Goal: Communication & Community: Answer question/provide support

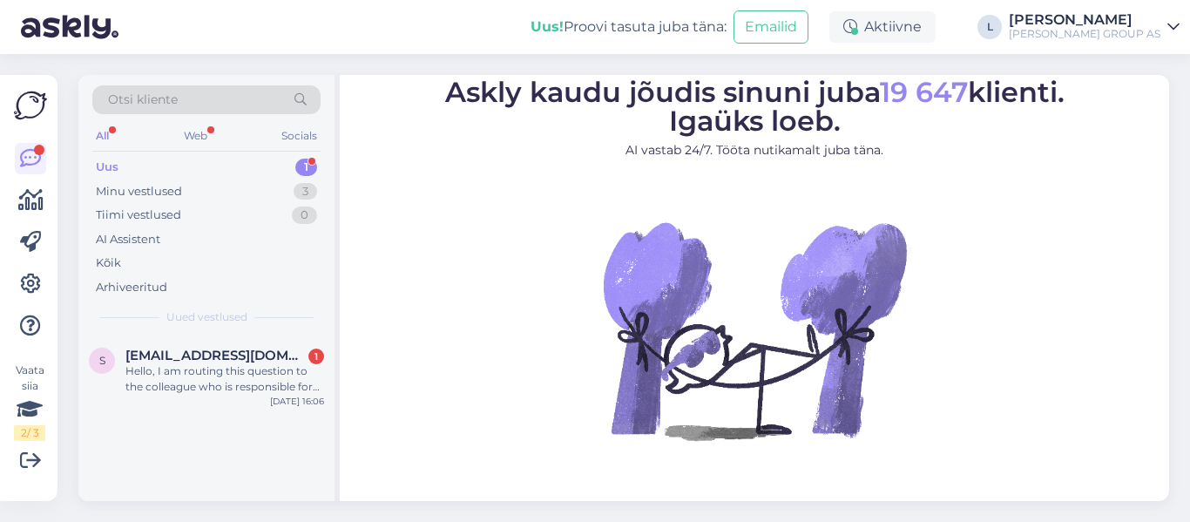
click at [179, 156] on div "Uus 1" at bounding box center [206, 167] width 228 height 24
click at [220, 362] on span "[EMAIL_ADDRESS][DOMAIN_NAME]" at bounding box center [215, 356] width 181 height 16
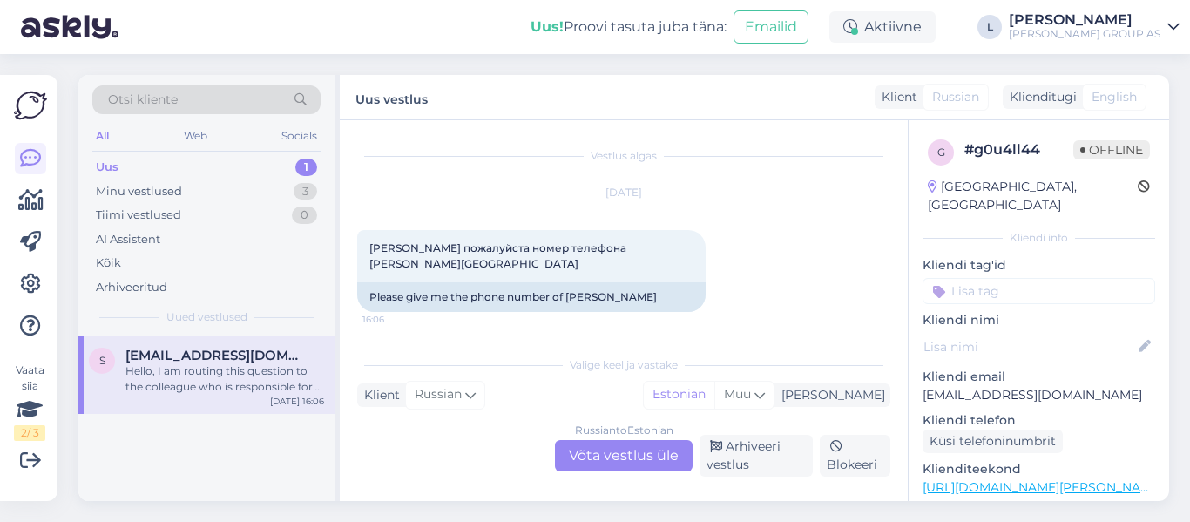
click at [626, 454] on div "Russian to Estonian Võta vestlus üle" at bounding box center [624, 455] width 138 height 31
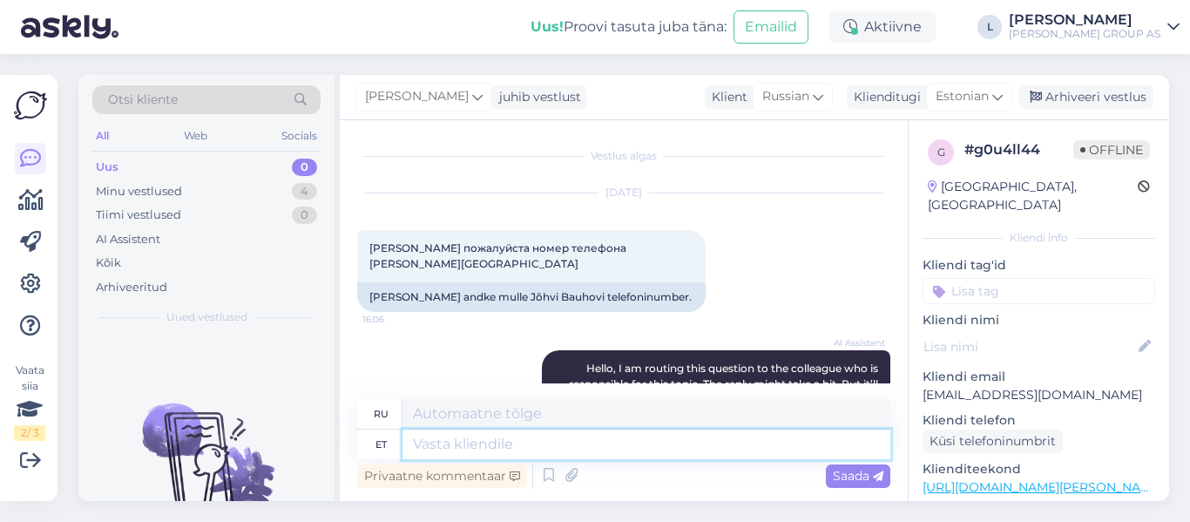
click at [614, 445] on textarea at bounding box center [646, 444] width 488 height 30
type textarea "E"
type textarea "Tere,"
type textarea "Привет,"
click at [684, 449] on textarea "Tere," at bounding box center [646, 444] width 488 height 30
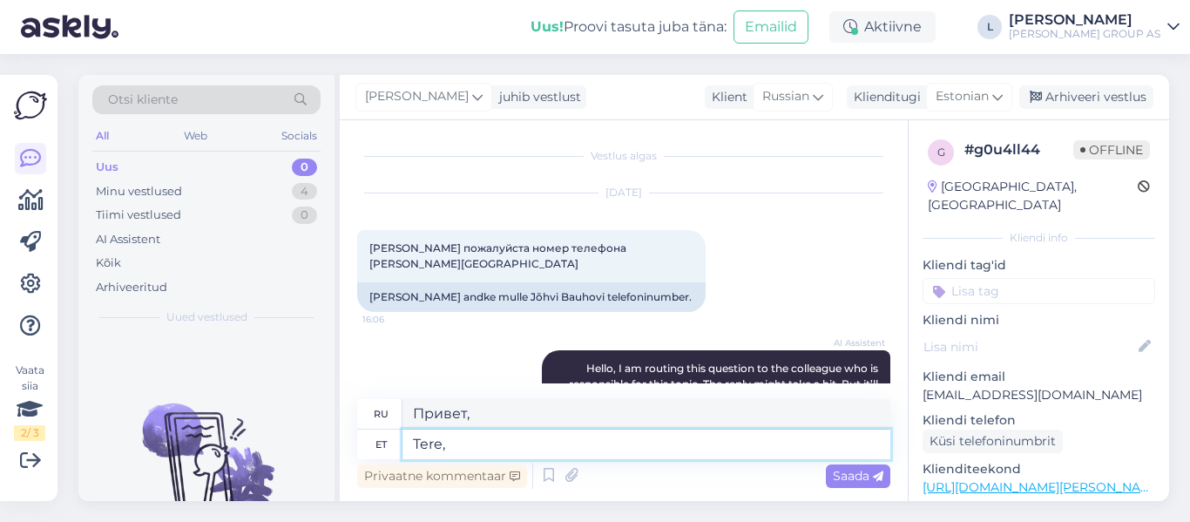
paste textarea "58545527"
type textarea "Tere, 58545527"
type textarea "Здравствуйте, 58545527"
type textarea "Tere, 58545527"
click at [858, 466] on div "Saada" at bounding box center [858, 476] width 64 height 24
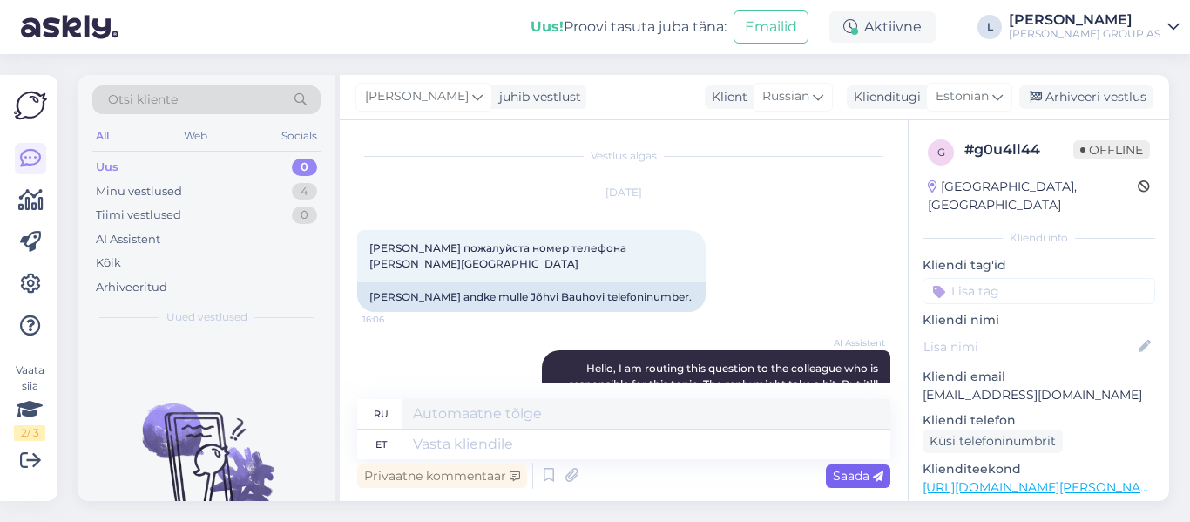
scroll to position [220, 0]
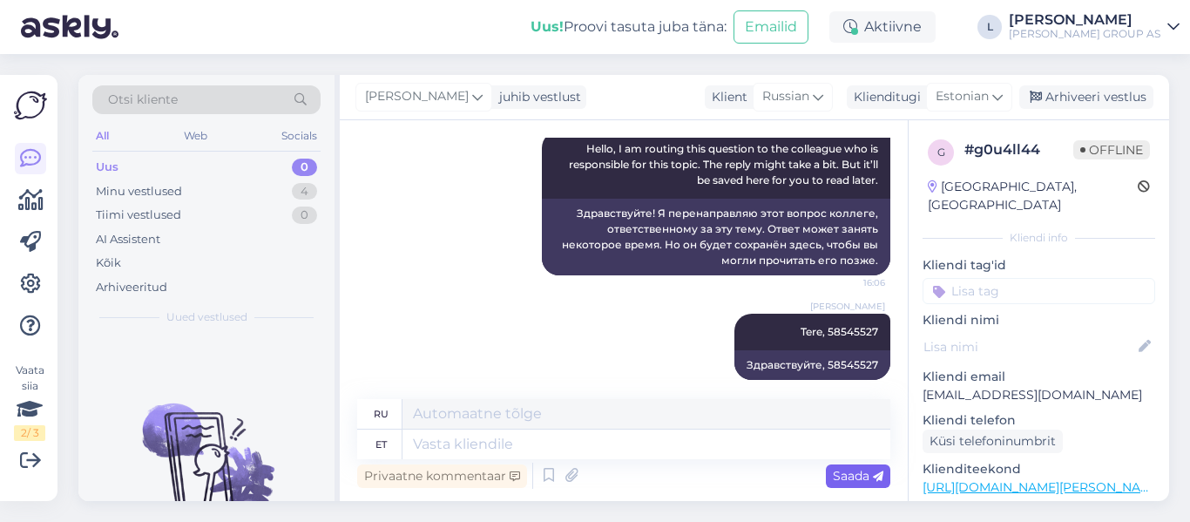
click at [855, 480] on span "Saada" at bounding box center [858, 476] width 51 height 16
click at [1098, 94] on div "Arhiveeri vestlus" at bounding box center [1086, 97] width 134 height 24
